Goal: Transaction & Acquisition: Obtain resource

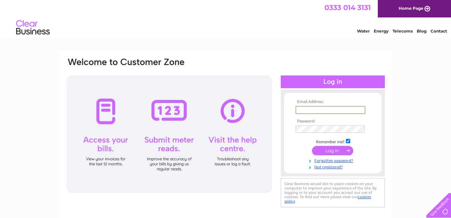
click at [328, 111] on input "text" at bounding box center [331, 110] width 70 height 8
type input "chrisbrown1984@live.co.uk"
click at [321, 150] on input "submit" at bounding box center [332, 150] width 41 height 9
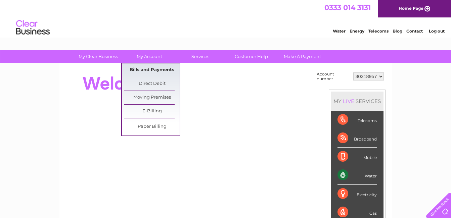
click at [146, 69] on link "Bills and Payments" at bounding box center [151, 70] width 55 height 13
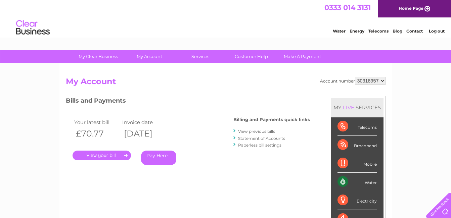
click at [108, 158] on link "." at bounding box center [102, 156] width 58 height 10
click at [248, 138] on link "Statement of Accounts" at bounding box center [261, 138] width 47 height 5
click at [265, 132] on link "View previous bills" at bounding box center [256, 131] width 37 height 5
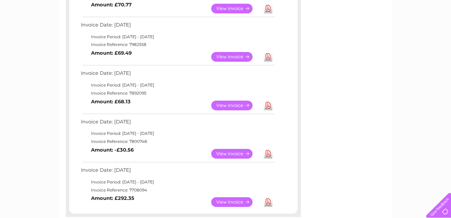
scroll to position [160, 0]
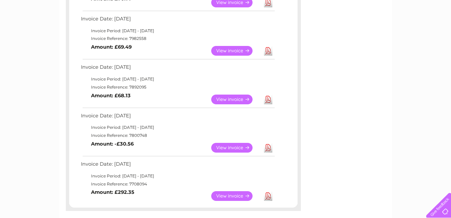
click at [267, 149] on link "Download" at bounding box center [268, 148] width 8 height 10
click at [268, 98] on link "Download" at bounding box center [268, 100] width 8 height 10
click at [269, 197] on link "Download" at bounding box center [268, 197] width 8 height 10
click at [268, 53] on link "Download" at bounding box center [268, 51] width 8 height 10
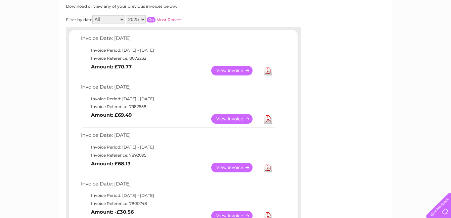
scroll to position [65, 0]
